Goal: Information Seeking & Learning: Learn about a topic

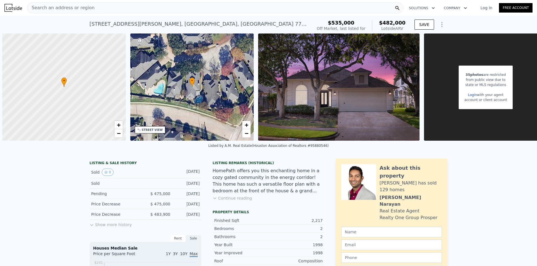
scroll to position [0, 2]
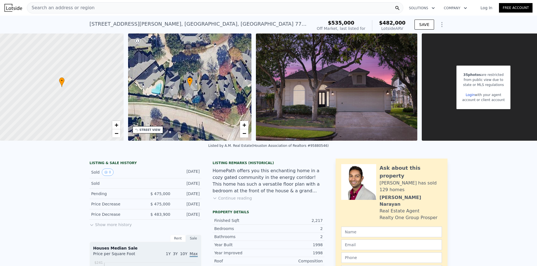
click at [20, 10] on img at bounding box center [13, 8] width 18 height 8
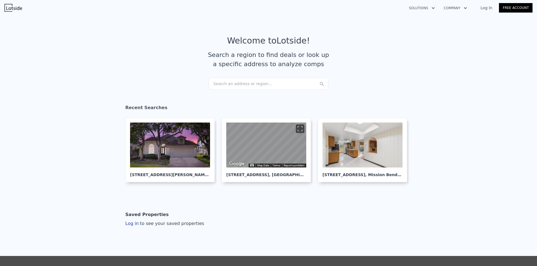
click at [269, 87] on div "Search an address or region..." at bounding box center [268, 84] width 120 height 12
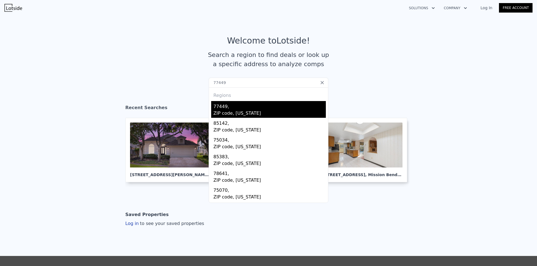
type input "77449"
click at [255, 104] on div "77449," at bounding box center [269, 105] width 112 height 9
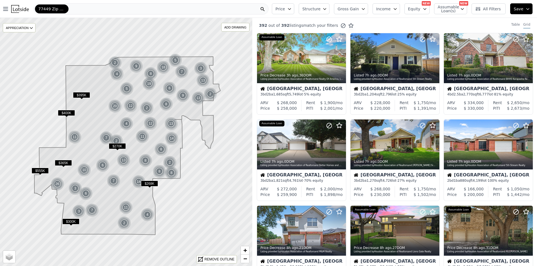
click at [491, 10] on span "All Filters" at bounding box center [488, 9] width 26 height 6
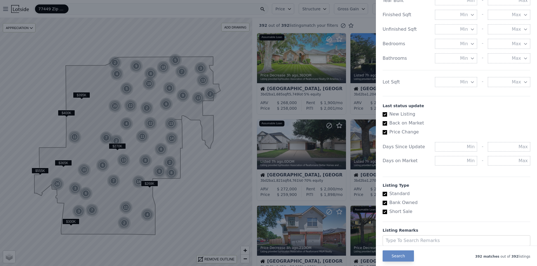
scroll to position [244, 0]
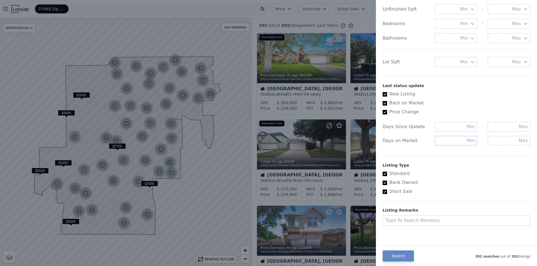
click at [447, 141] on input "text" at bounding box center [456, 141] width 42 height 10
drag, startPoint x: 461, startPoint y: 143, endPoint x: 475, endPoint y: 142, distance: 13.5
click at [475, 142] on div "50 -" at bounding box center [482, 141] width 95 height 10
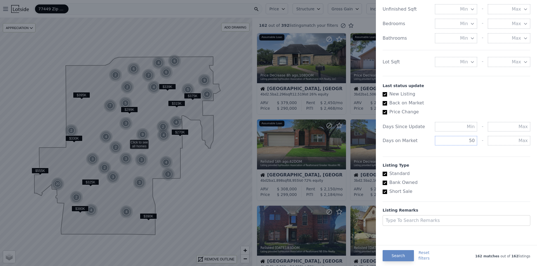
type input "50"
click at [481, 139] on div "50 -" at bounding box center [482, 141] width 95 height 10
click at [403, 255] on button "Search" at bounding box center [397, 255] width 31 height 11
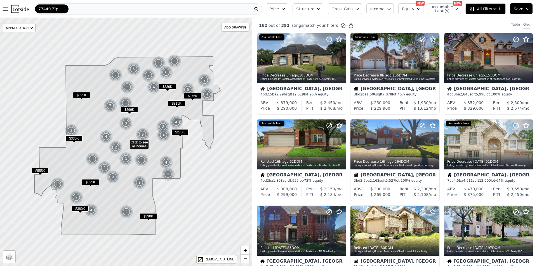
click at [474, 11] on icon at bounding box center [472, 9] width 6 height 6
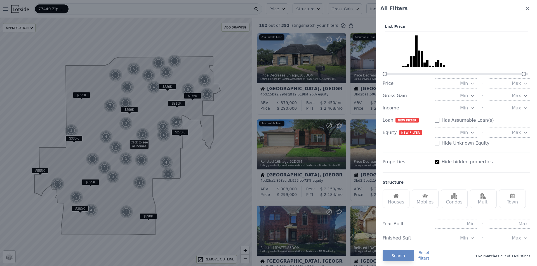
scroll to position [28, 0]
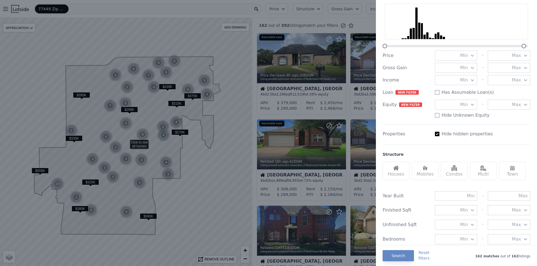
click at [397, 166] on img at bounding box center [396, 168] width 6 height 6
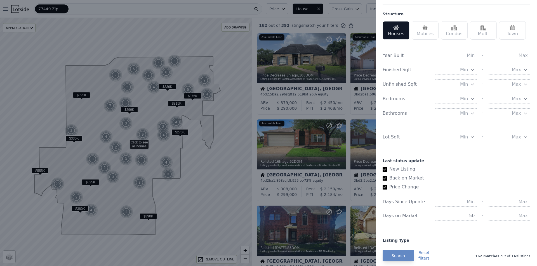
scroll to position [196, 0]
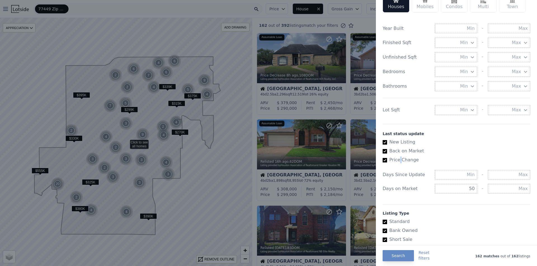
click at [399, 159] on label "Price Change" at bounding box center [453, 160] width 143 height 7
click at [398, 150] on label "Back on Market" at bounding box center [453, 151] width 143 height 7
click at [387, 150] on input "Back on Market" at bounding box center [384, 151] width 4 height 4
checkbox input "false"
click at [387, 144] on input "New Listing" at bounding box center [384, 142] width 4 height 4
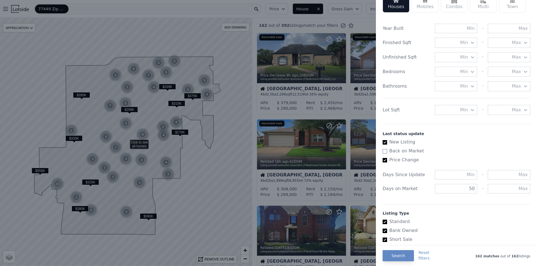
checkbox input "false"
click at [384, 159] on input "Price Change" at bounding box center [384, 160] width 4 height 4
checkbox input "false"
checkbox input "true"
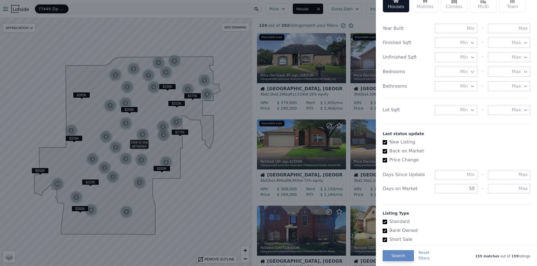
click at [385, 163] on input "Price Change" at bounding box center [384, 160] width 4 height 4
click at [386, 160] on input "Price Change" at bounding box center [384, 160] width 4 height 4
checkbox input "true"
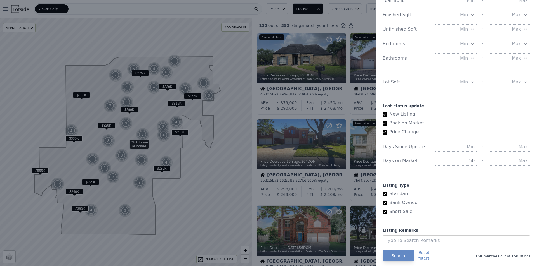
scroll to position [244, 0]
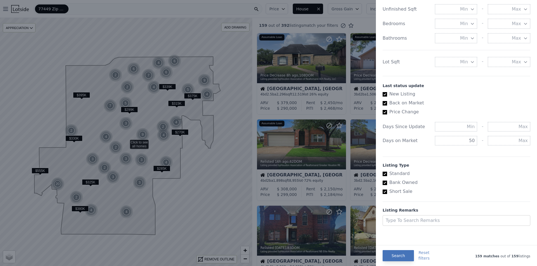
click at [398, 255] on button "Search" at bounding box center [397, 255] width 31 height 11
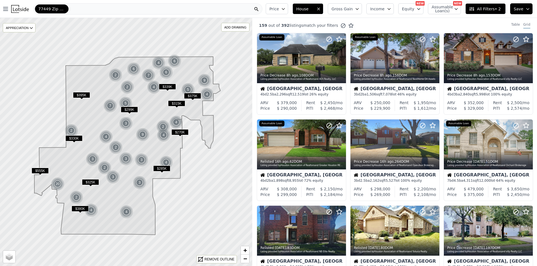
click at [487, 6] on span "All Filters • 2" at bounding box center [485, 9] width 32 height 6
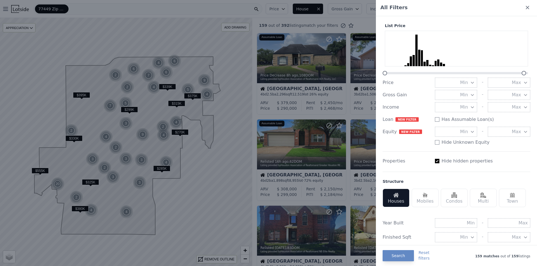
scroll to position [0, 0]
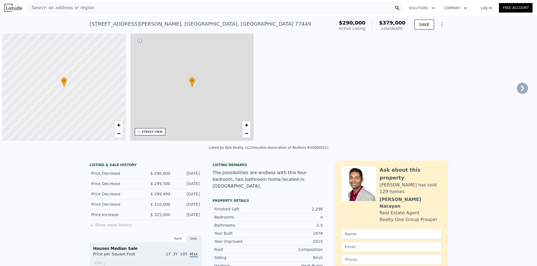
scroll to position [0, 2]
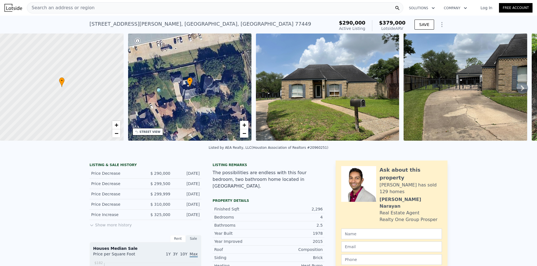
click at [520, 91] on icon at bounding box center [521, 89] width 3 height 6
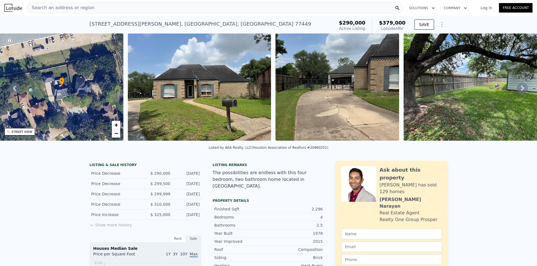
click at [520, 91] on icon at bounding box center [521, 89] width 3 height 6
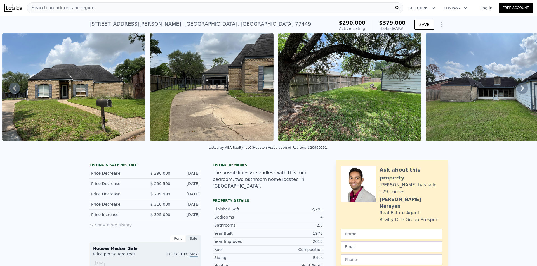
click at [520, 91] on icon at bounding box center [521, 89] width 3 height 6
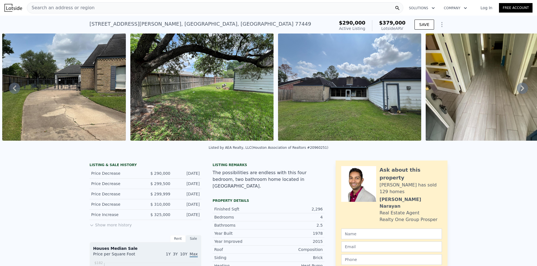
click at [520, 91] on icon at bounding box center [521, 89] width 3 height 6
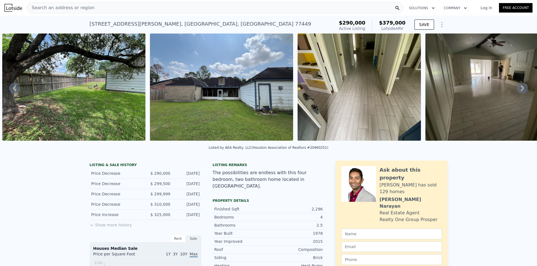
click at [520, 91] on icon at bounding box center [521, 89] width 3 height 6
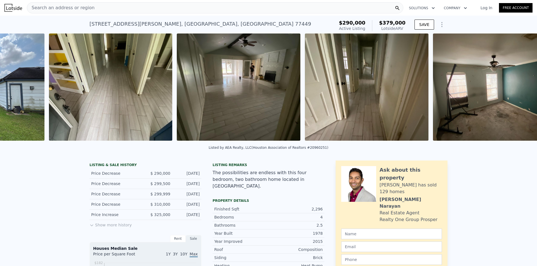
scroll to position [0, 826]
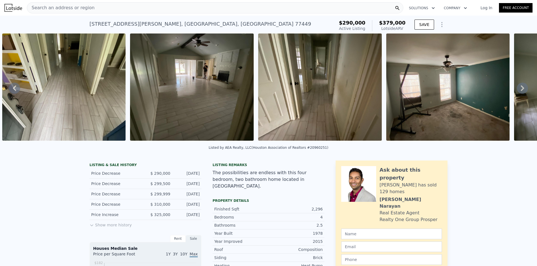
click at [520, 91] on icon at bounding box center [521, 89] width 3 height 6
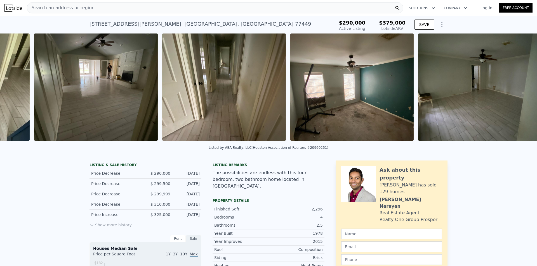
scroll to position [0, 954]
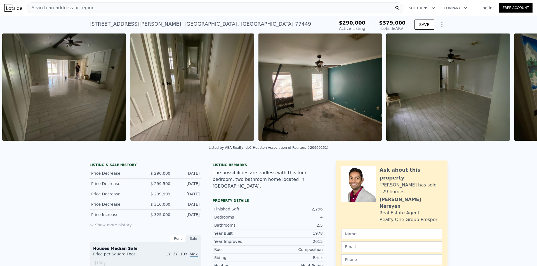
click at [518, 92] on div "• + − • + − STREET VIEW Loading... SATELLITE VIEW" at bounding box center [268, 88] width 537 height 109
click at [517, 94] on icon at bounding box center [521, 88] width 11 height 11
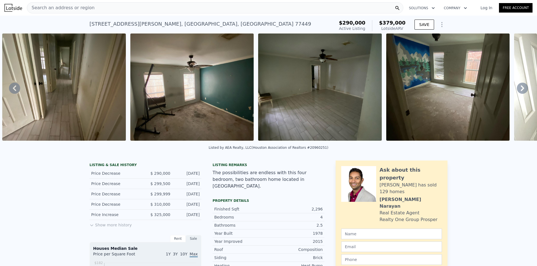
click at [516, 92] on icon at bounding box center [521, 88] width 11 height 11
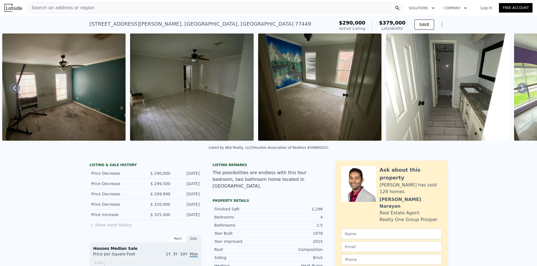
click at [516, 93] on icon at bounding box center [521, 88] width 11 height 11
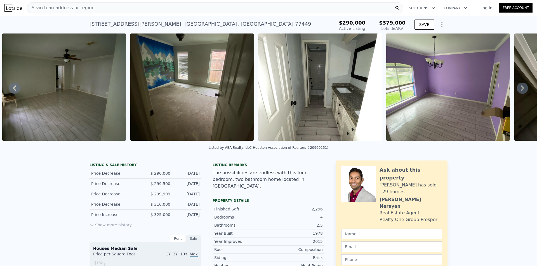
click at [516, 93] on icon at bounding box center [521, 88] width 11 height 11
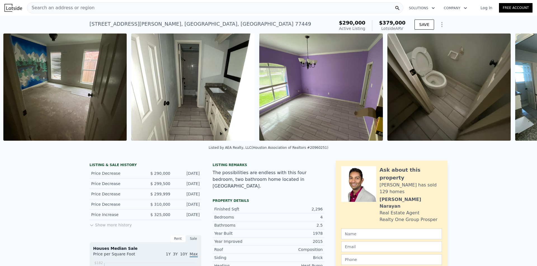
scroll to position [0, 1466]
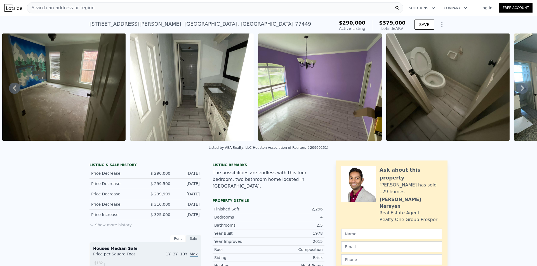
click at [516, 91] on icon at bounding box center [521, 88] width 11 height 11
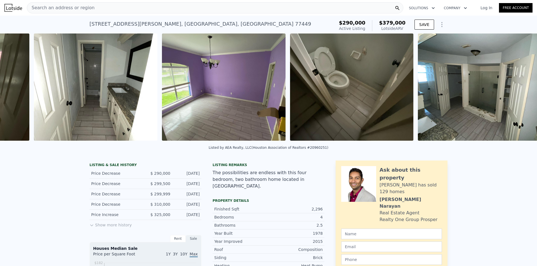
scroll to position [0, 1594]
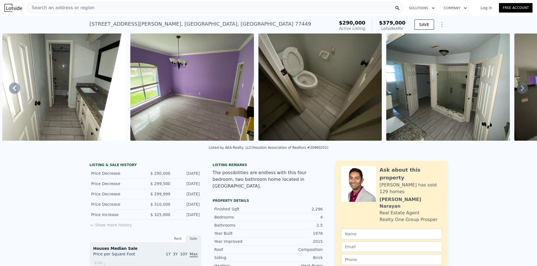
click at [453, 99] on img at bounding box center [448, 87] width 124 height 107
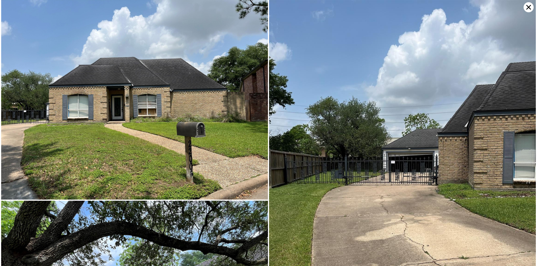
scroll to position [0, 0]
